Goal: Information Seeking & Learning: Learn about a topic

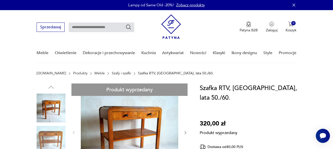
click at [294, 4] on icon "button" at bounding box center [293, 5] width 5 height 5
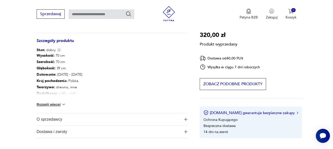
scroll to position [283, 0]
